Goal: Information Seeking & Learning: Learn about a topic

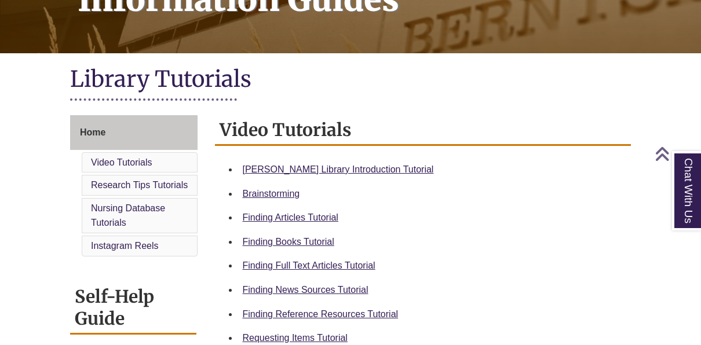
scroll to position [212, 0]
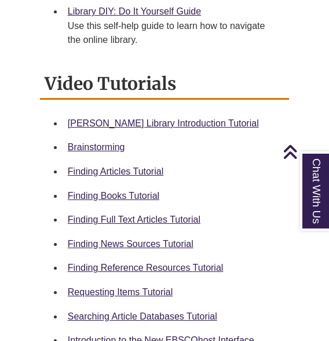
scroll to position [518, 0]
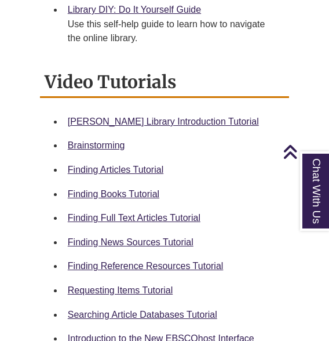
click at [117, 189] on link "Finding Books Tutorial" at bounding box center [114, 194] width 92 height 10
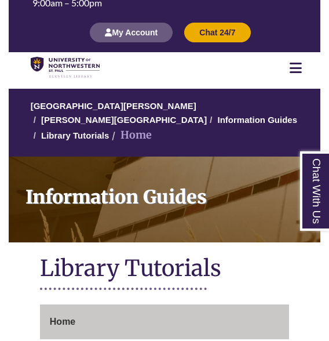
scroll to position [0, 0]
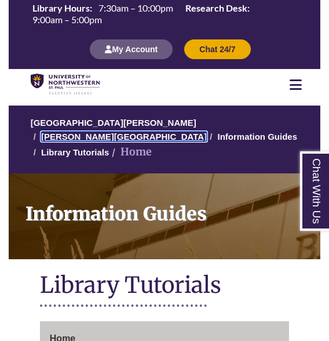
click at [201, 132] on link "[PERSON_NAME][GEOGRAPHIC_DATA]" at bounding box center [124, 137] width 166 height 10
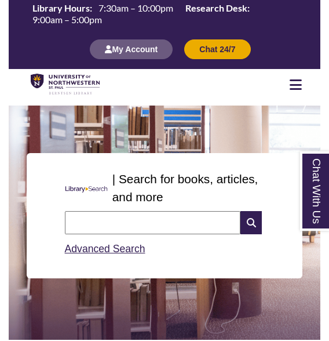
click at [89, 217] on input "text" at bounding box center [153, 222] width 176 height 23
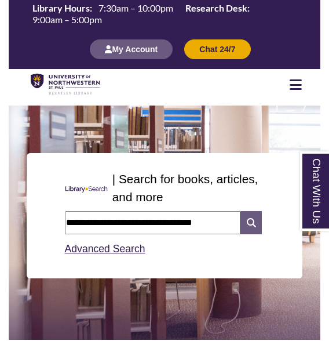
type input "**********"
click at [256, 227] on icon at bounding box center [251, 222] width 21 height 23
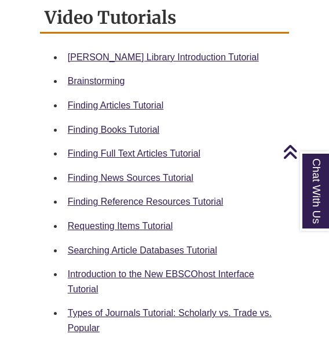
scroll to position [583, 0]
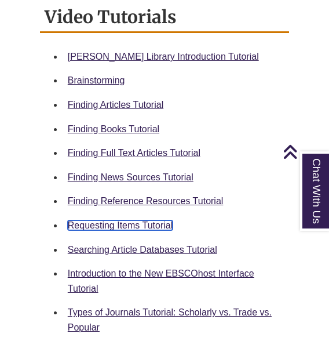
click at [101, 220] on link "Requesting Items Tutorial" at bounding box center [120, 225] width 105 height 10
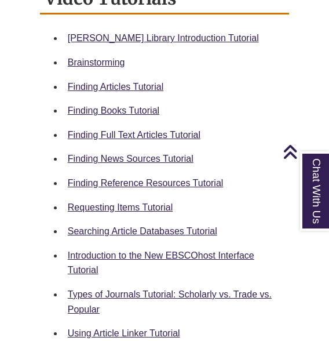
scroll to position [606, 0]
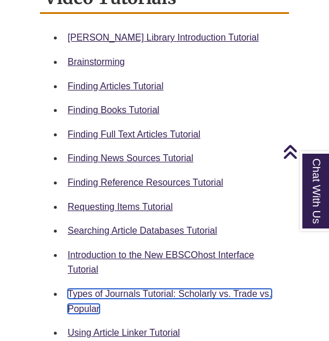
click at [110, 289] on link "Types of Journals Tutorial: Scholarly vs. Trade vs. Popular" at bounding box center [170, 301] width 204 height 25
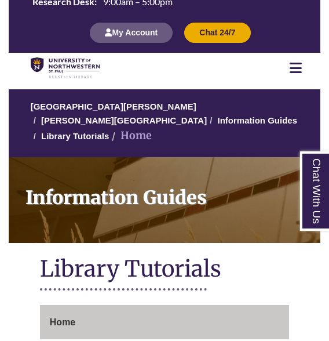
scroll to position [22, 0]
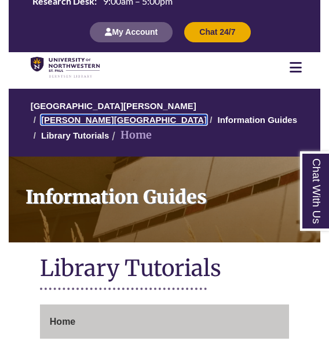
click at [207, 115] on link "[PERSON_NAME][GEOGRAPHIC_DATA]" at bounding box center [124, 120] width 166 height 10
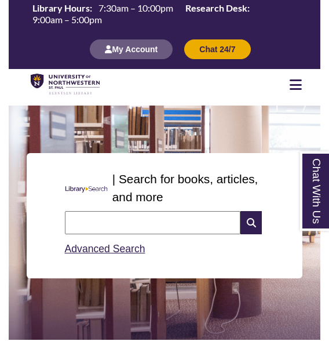
click at [188, 222] on input "text" at bounding box center [153, 222] width 176 height 23
type input "**********"
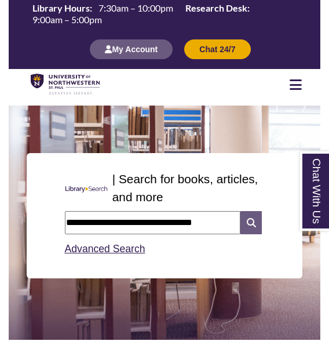
click at [251, 224] on icon at bounding box center [251, 222] width 21 height 23
